Goal: Navigation & Orientation: Find specific page/section

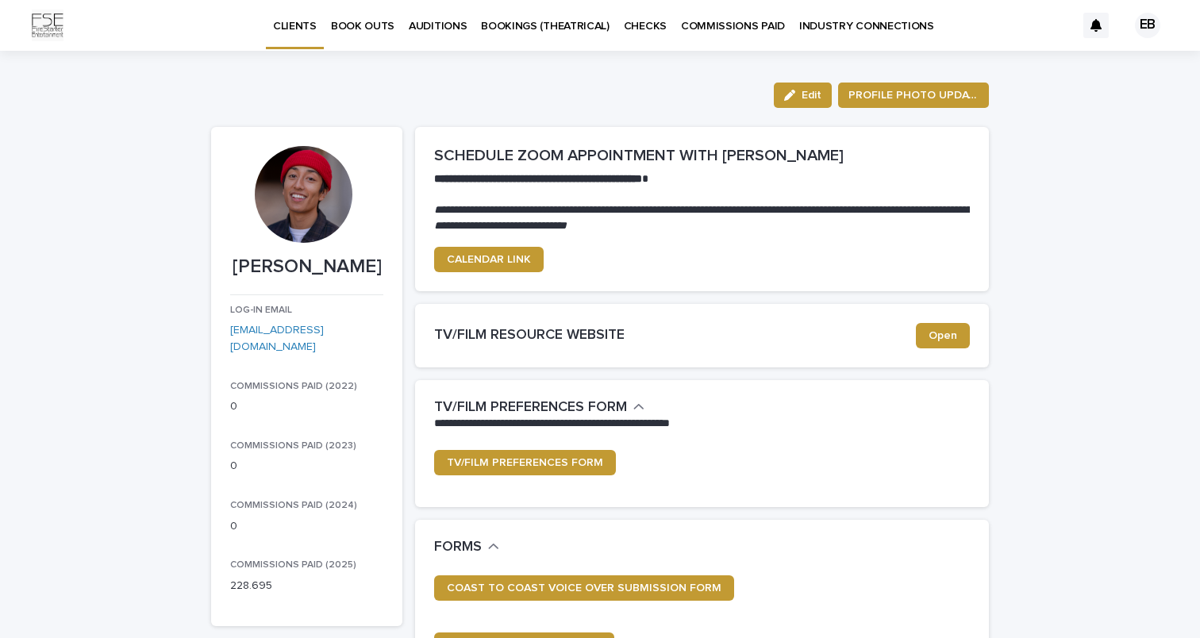
click at [1140, 21] on div "EB" at bounding box center [1147, 25] width 25 height 25
click at [1140, 21] on div at bounding box center [600, 25] width 1200 height 51
click at [837, 27] on p "INDUSTRY CONNECTIONS" at bounding box center [867, 16] width 135 height 33
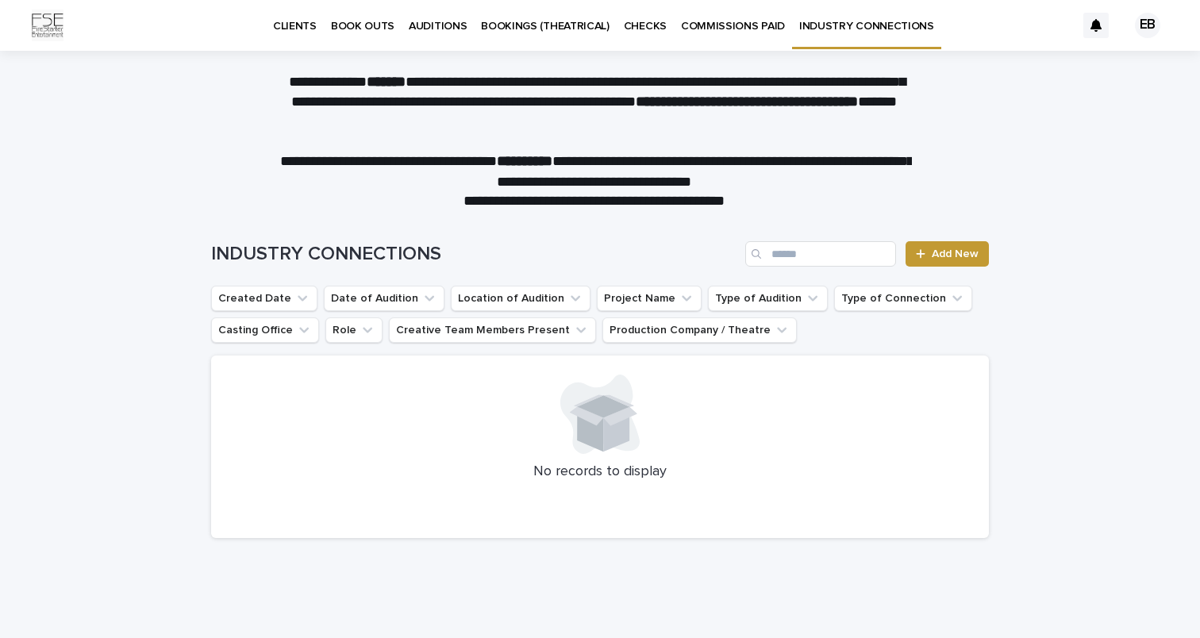
click at [315, 22] on div "CLIENTS" at bounding box center [295, 16] width 58 height 33
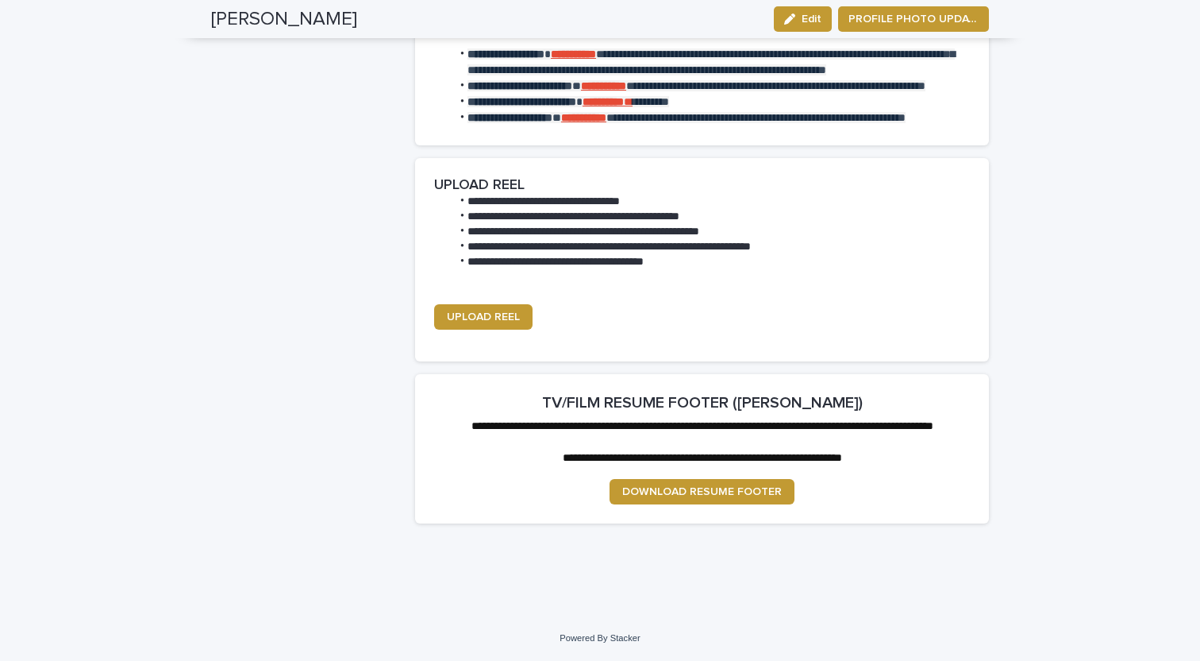
scroll to position [2306, 0]
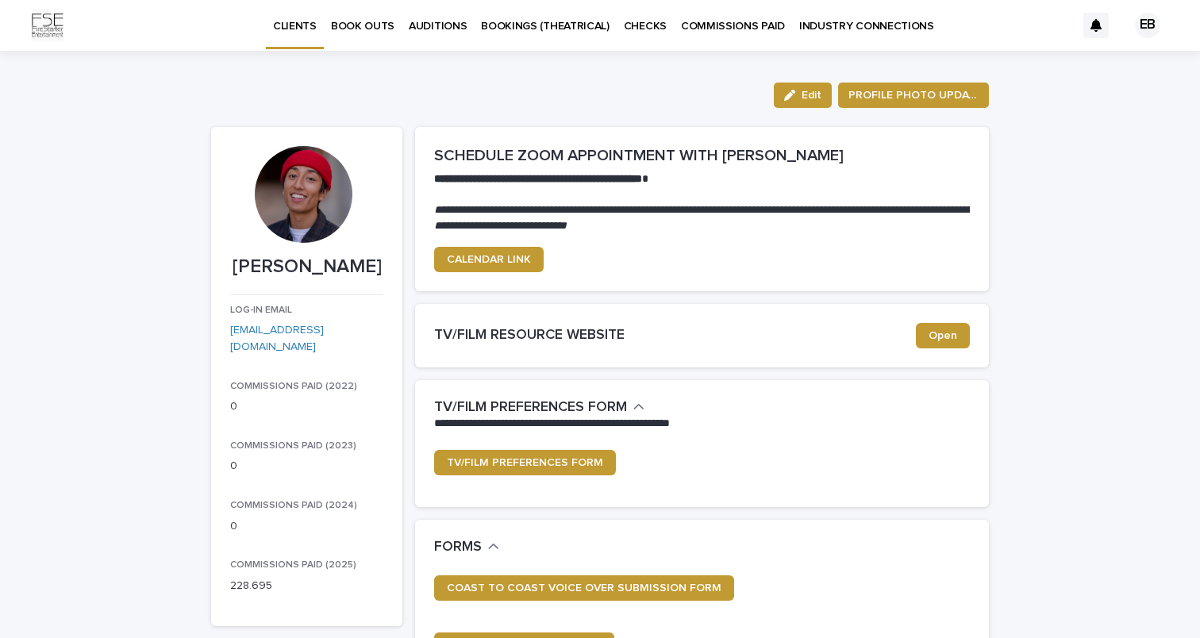
click at [373, 29] on p "BOOK OUTS" at bounding box center [363, 16] width 64 height 33
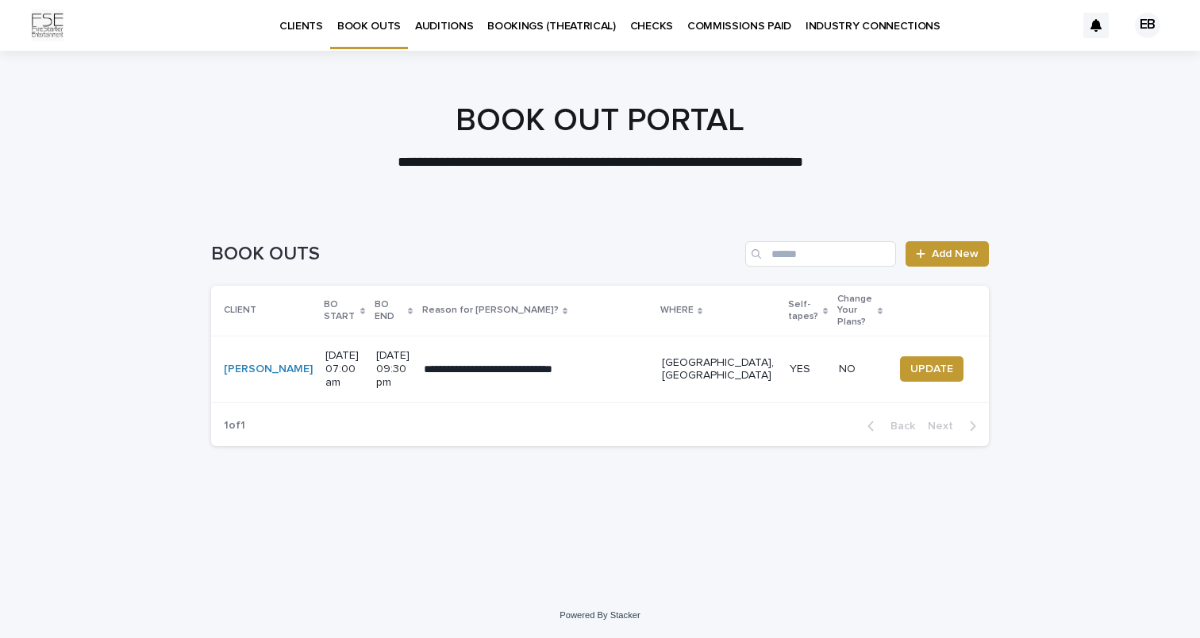
click at [310, 22] on p "CLIENTS" at bounding box center [301, 16] width 44 height 33
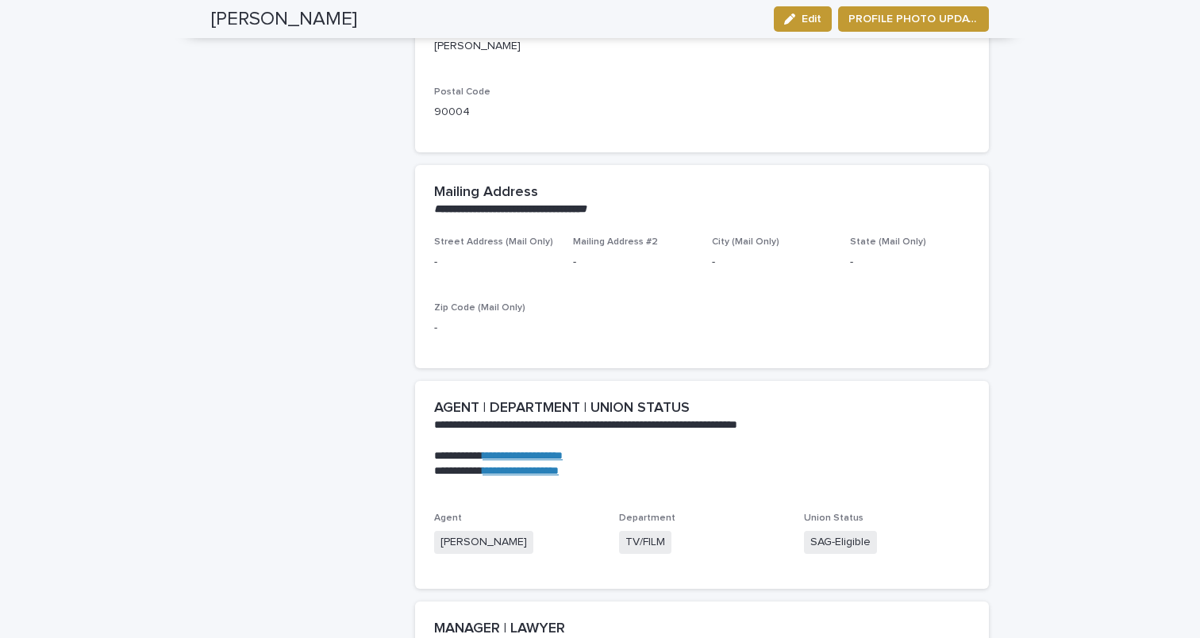
scroll to position [1516, 0]
